Goal: Transaction & Acquisition: Purchase product/service

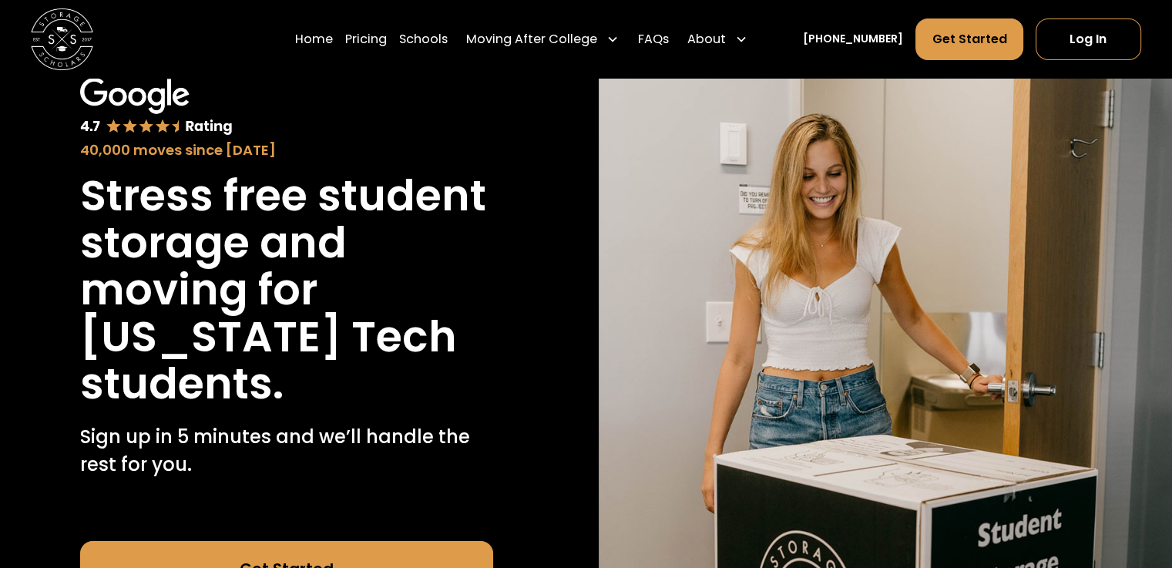
scroll to position [89, 0]
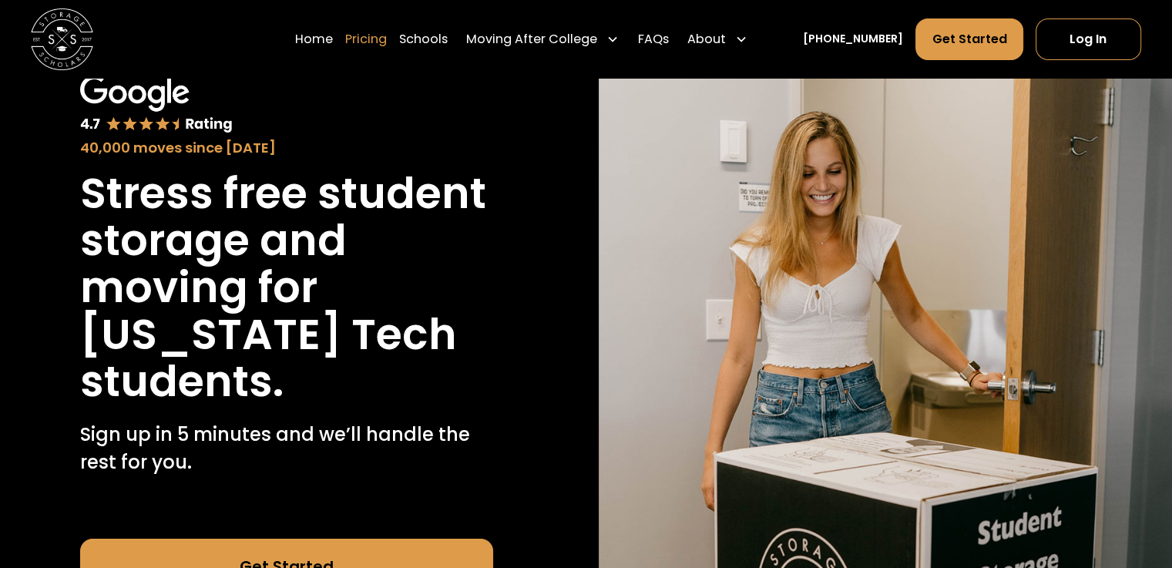
click at [387, 41] on link "Pricing" at bounding box center [366, 38] width 42 height 43
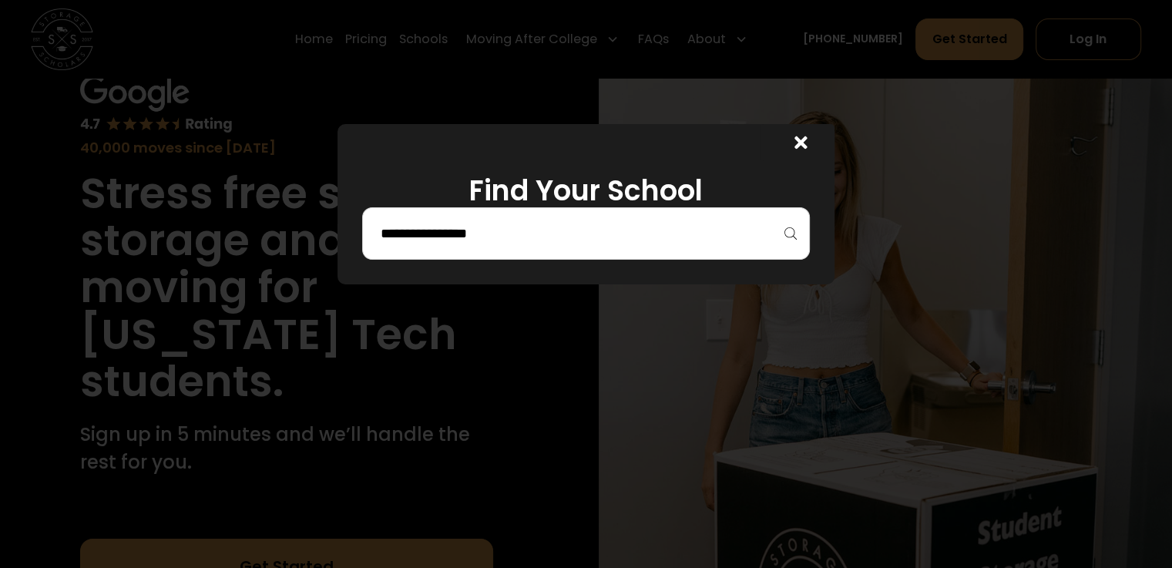
click at [636, 241] on input "search" at bounding box center [585, 233] width 414 height 26
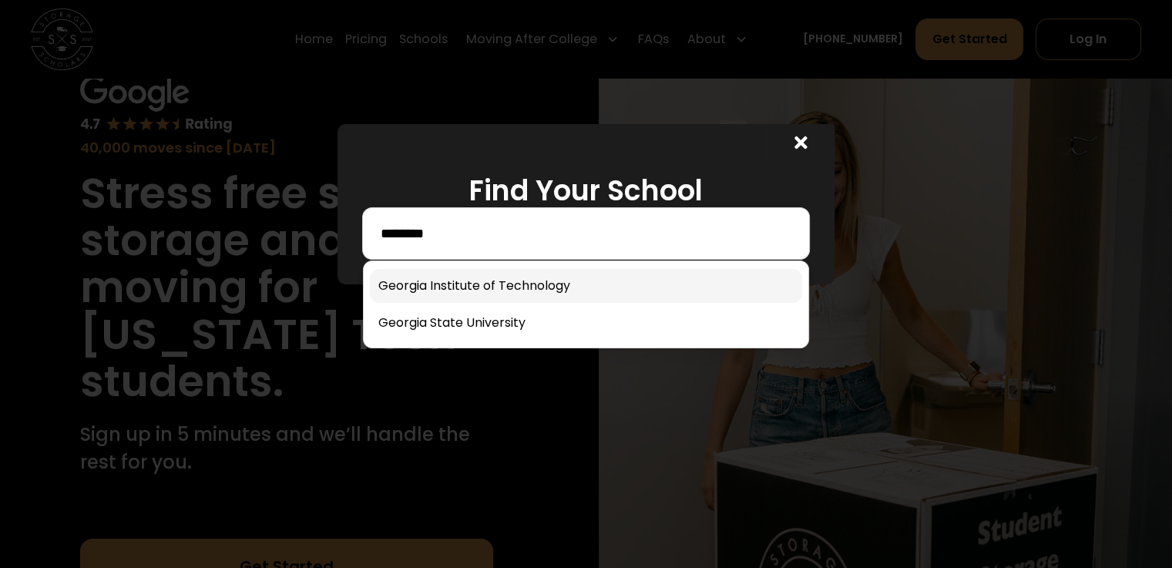
type input "*******"
click at [552, 290] on link at bounding box center [585, 286] width 431 height 34
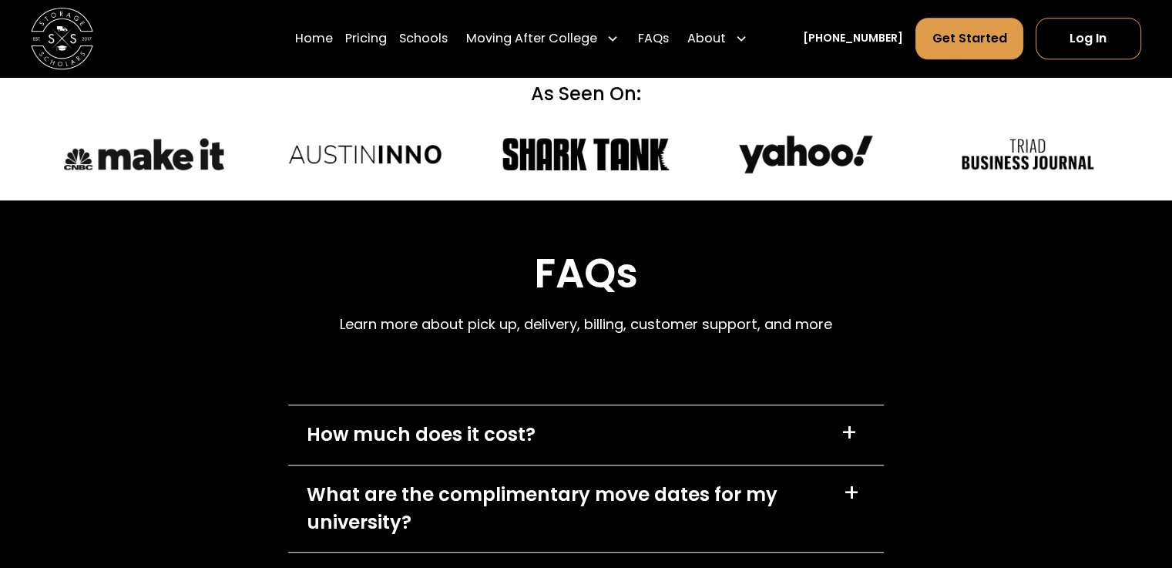
scroll to position [6869, 0]
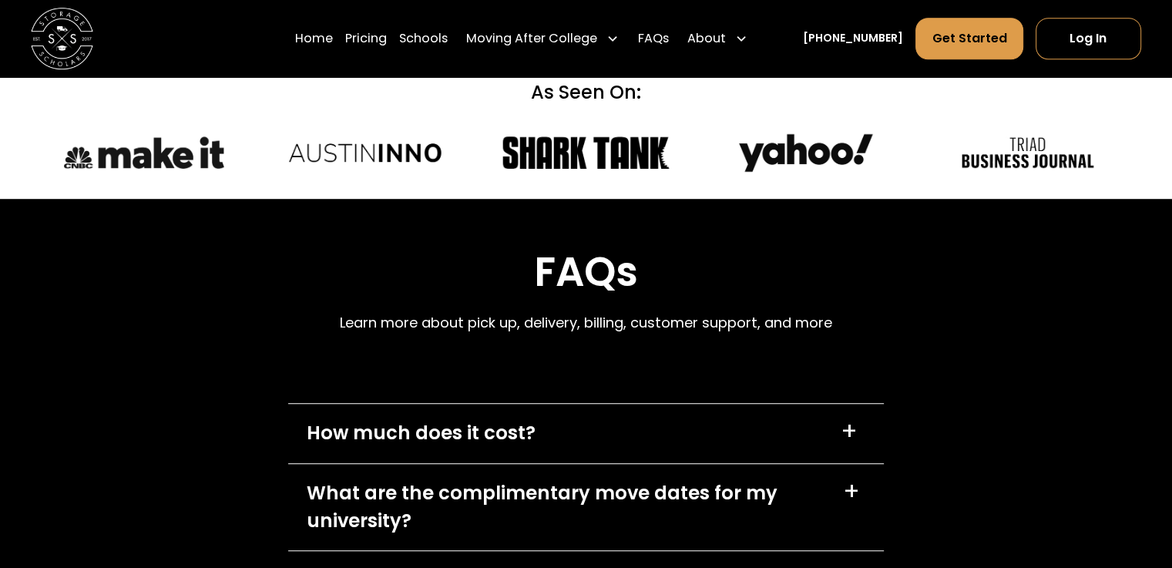
click at [854, 419] on div "+" at bounding box center [849, 431] width 17 height 25
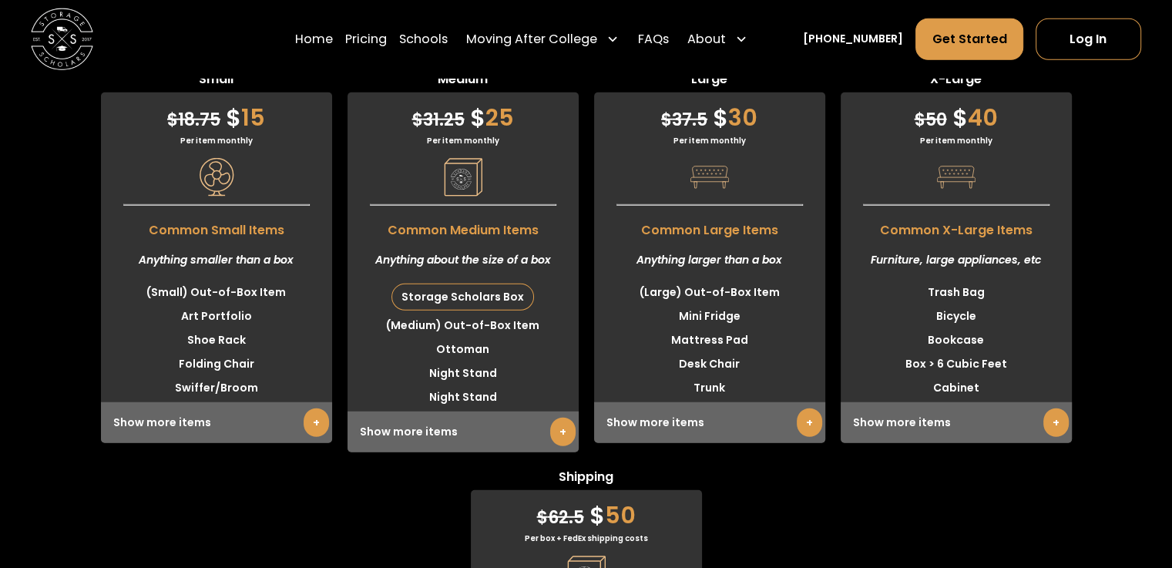
scroll to position [4122, 0]
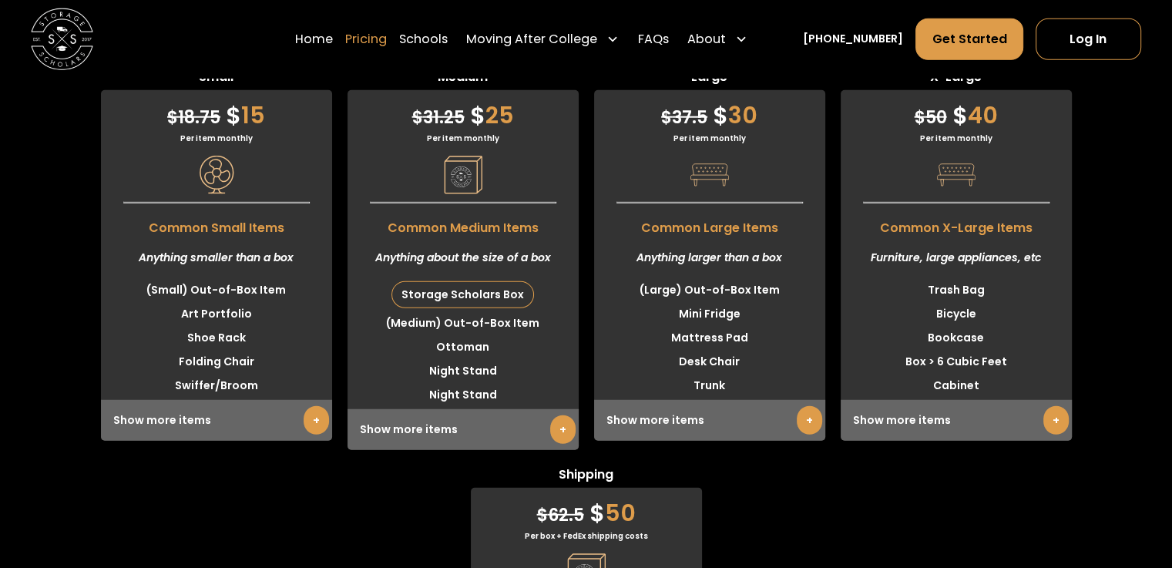
click at [387, 38] on link "Pricing" at bounding box center [366, 38] width 42 height 43
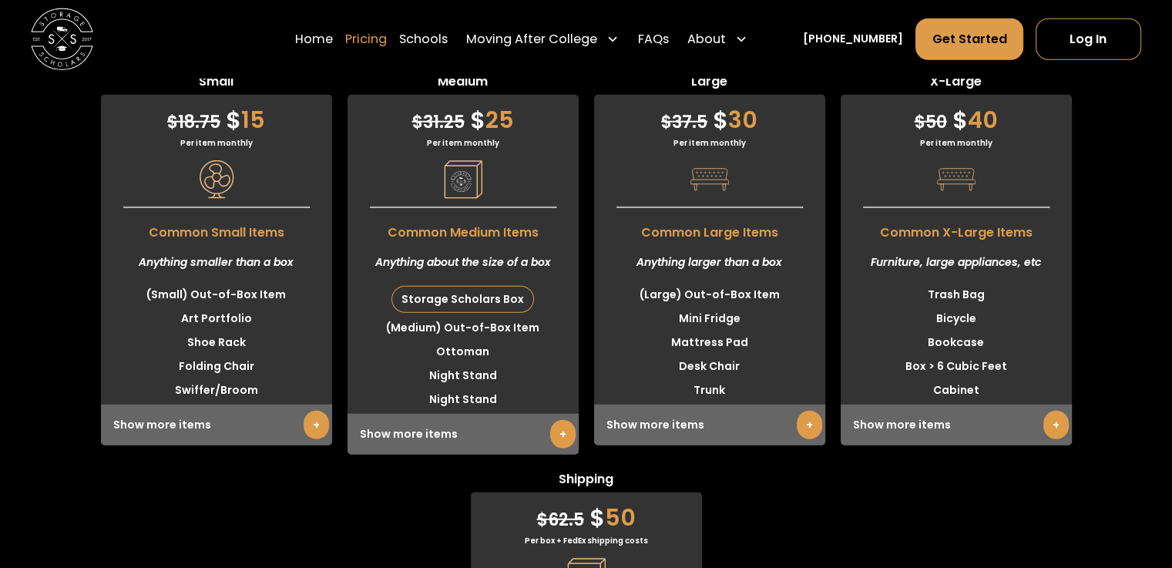
scroll to position [4117, 0]
